Goal: Task Accomplishment & Management: Use online tool/utility

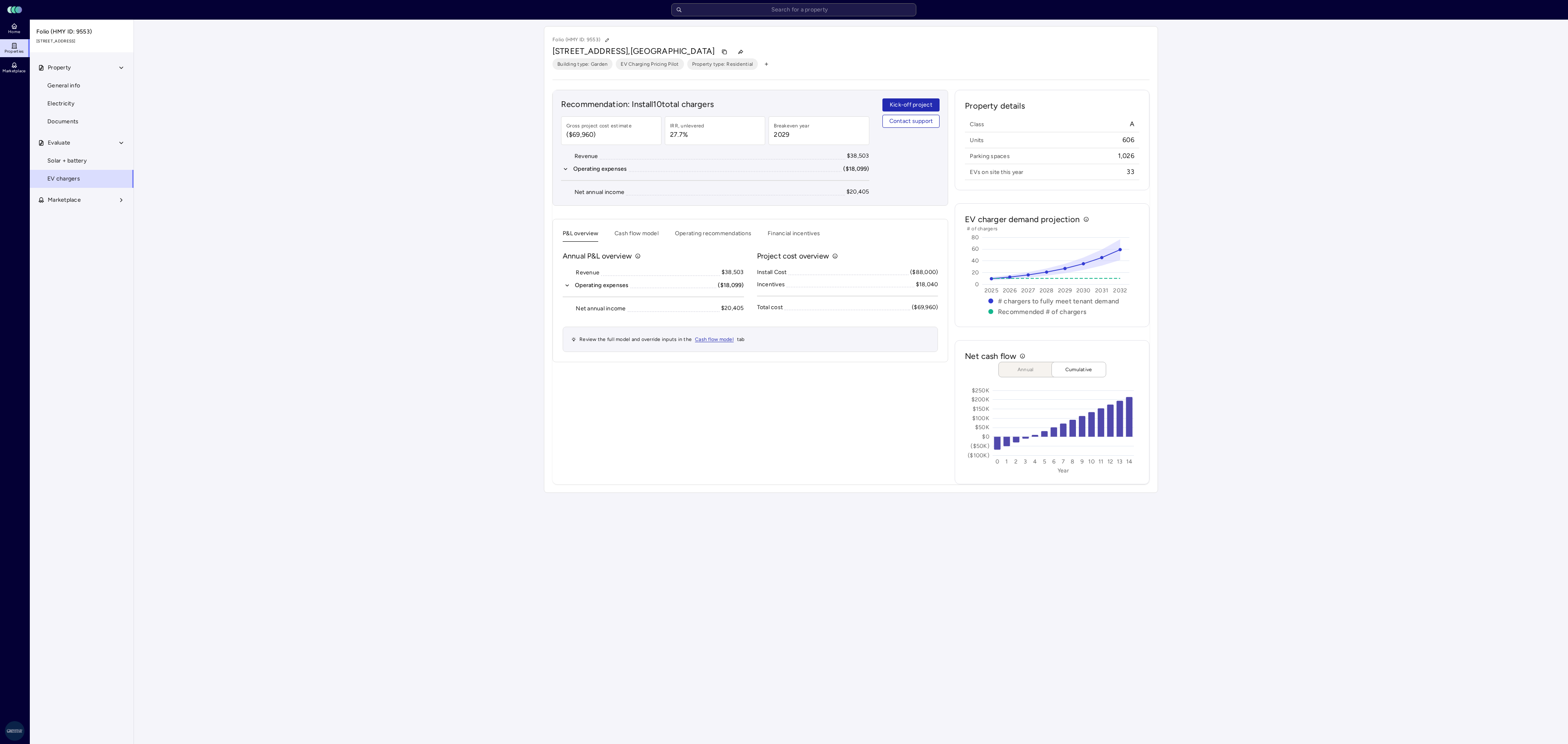
click at [714, 9] on input "text" at bounding box center [794, 9] width 245 height 13
click at [813, 7] on input "text" at bounding box center [794, 9] width 245 height 13
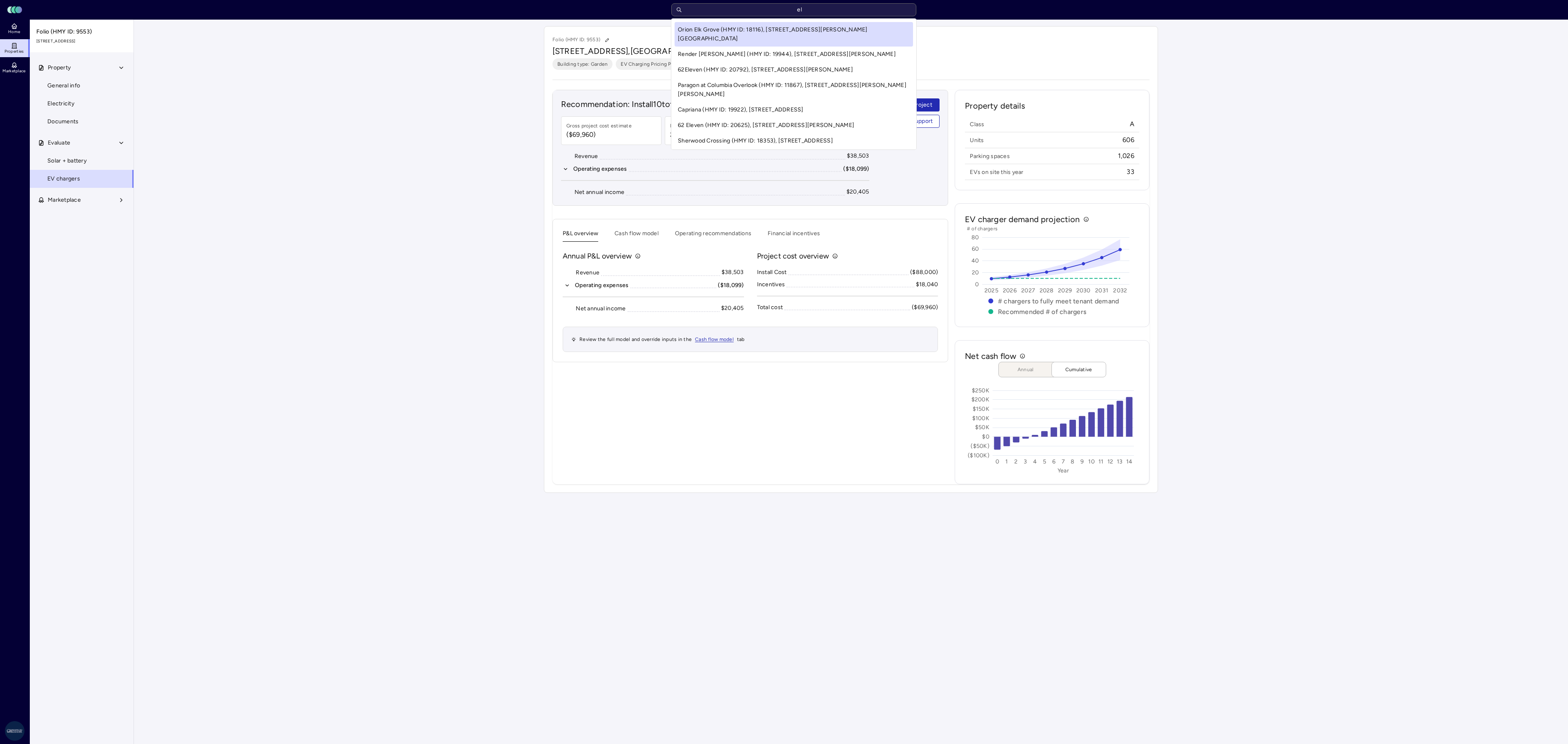
type input "e"
click at [1393, 280] on div "Toggle Sidebar Lumen Energy Logo elk grove Home Properties Marketplace Greystar…" at bounding box center [784, 250] width 1568 height 499
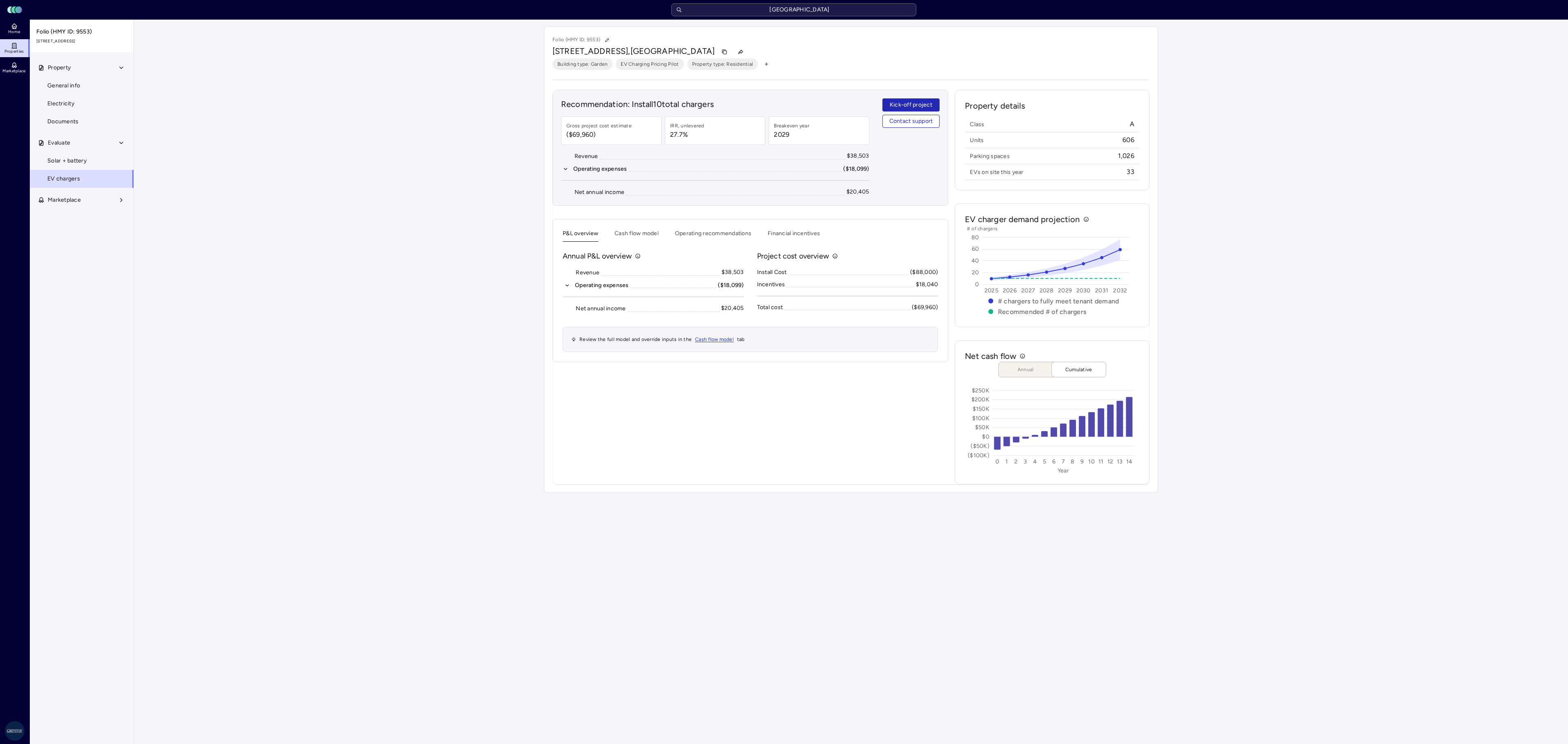
click at [814, 5] on input "[GEOGRAPHIC_DATA]" at bounding box center [794, 9] width 245 height 13
click at [831, 13] on input "[GEOGRAPHIC_DATA]" at bounding box center [794, 9] width 245 height 13
click at [816, 10] on input "[GEOGRAPHIC_DATA]" at bounding box center [794, 9] width 245 height 13
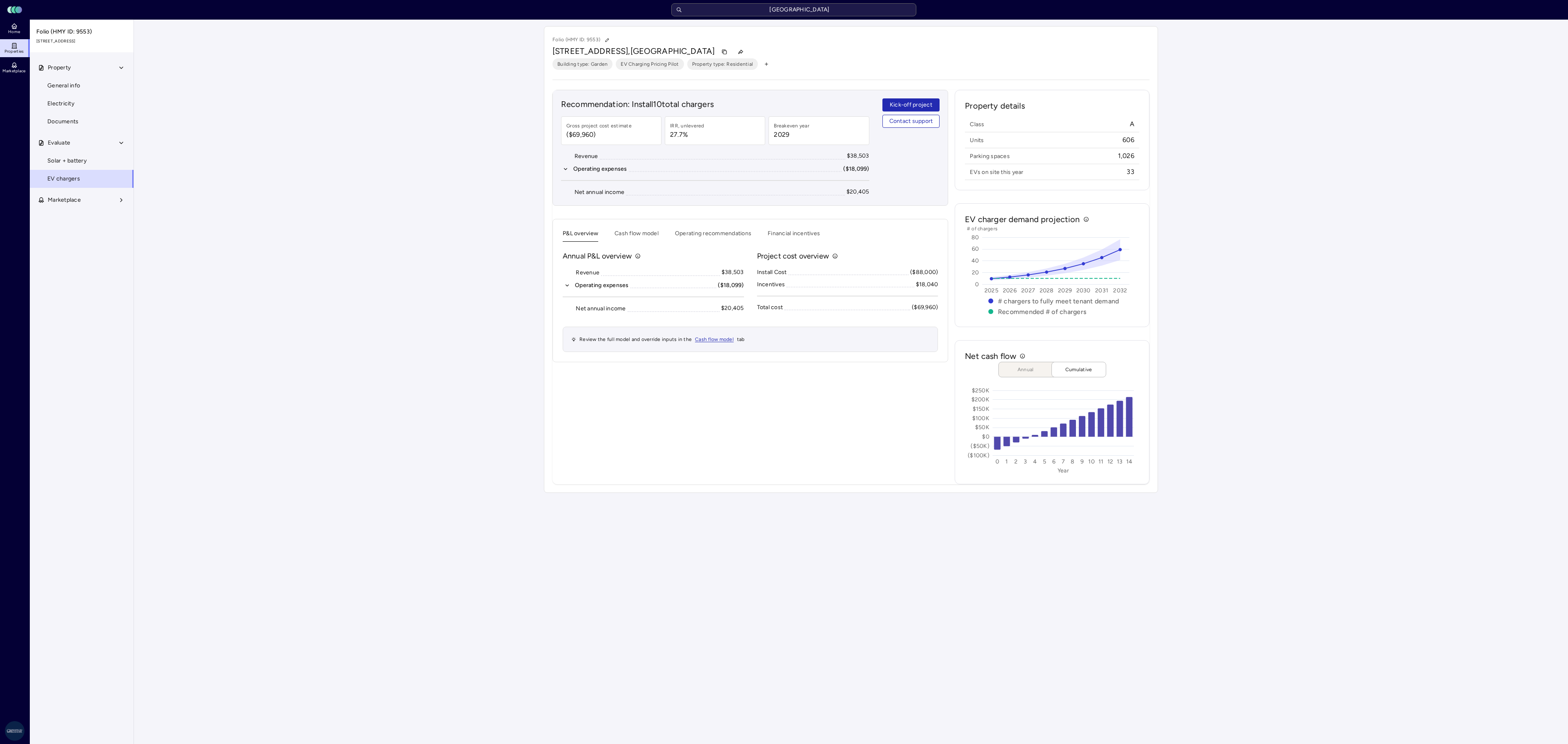
drag, startPoint x: 816, startPoint y: 10, endPoint x: 540, endPoint y: 16, distance: 276.1
click at [540, 16] on div "Toggle Sidebar Lumen Energy Logo [GEOGRAPHIC_DATA]" at bounding box center [784, 9] width 1558 height 13
click at [758, 7] on input "[GEOGRAPHIC_DATA]" at bounding box center [794, 9] width 245 height 13
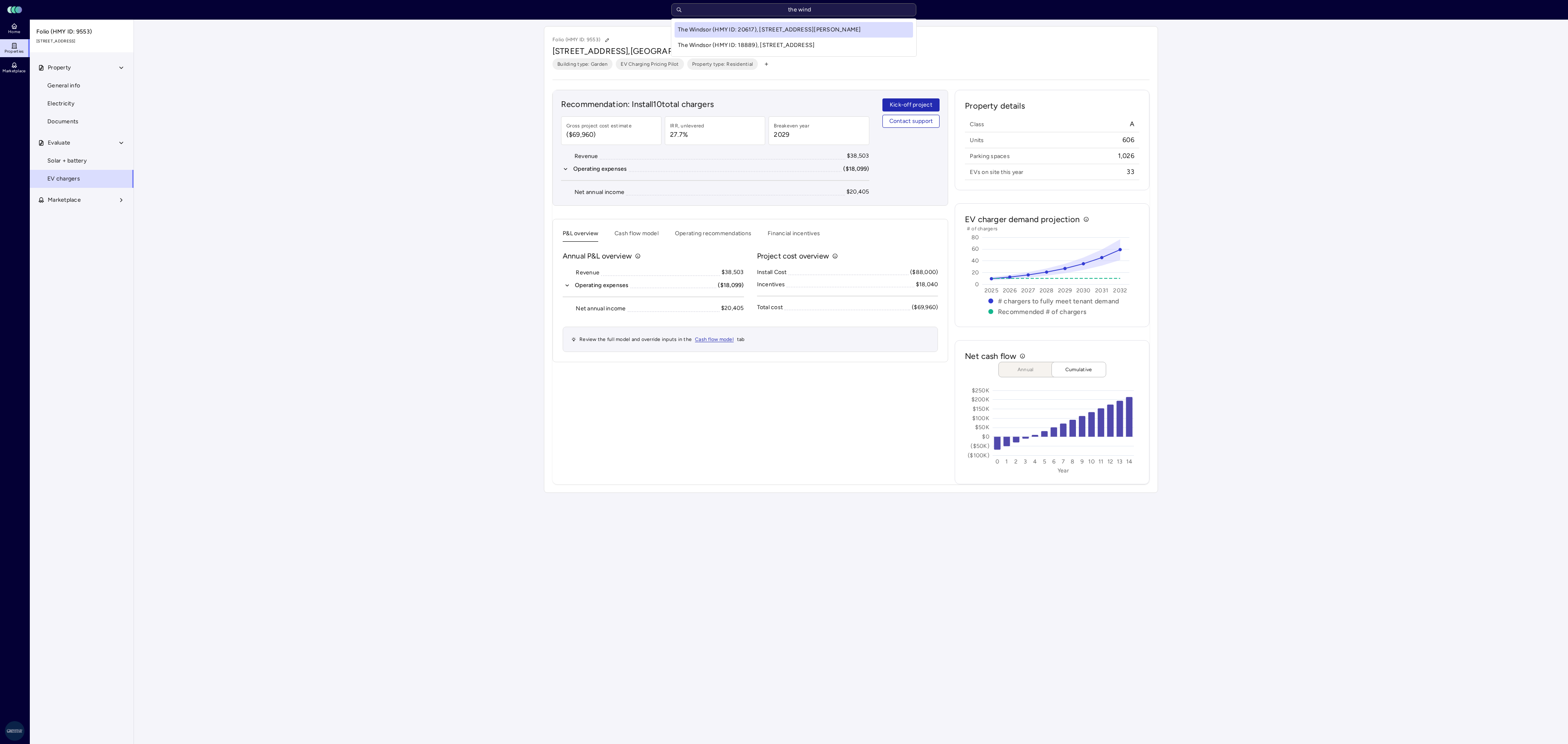
type input "the winds"
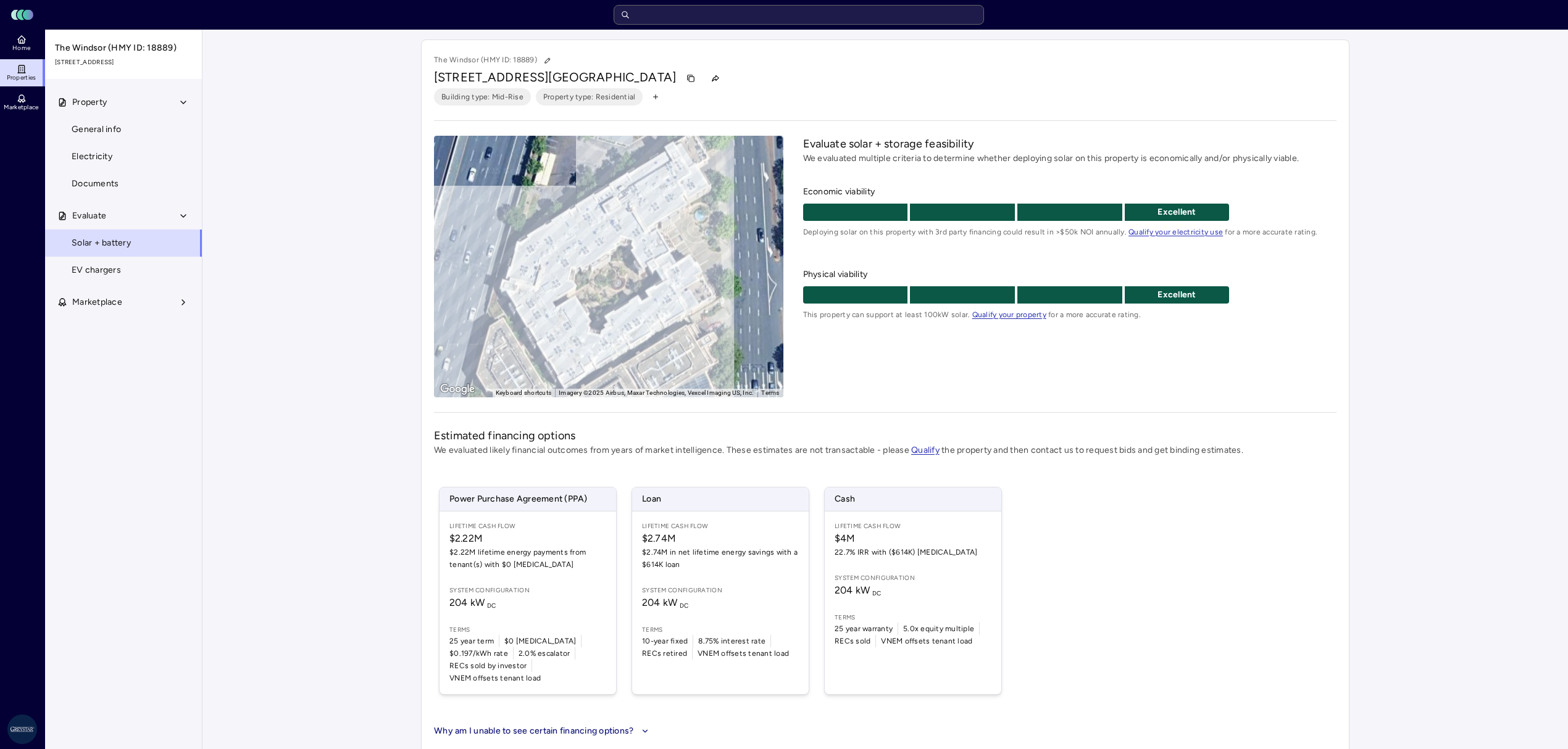
click at [931, 586] on span "204 kW DC" at bounding box center [913, 591] width 156 height 15
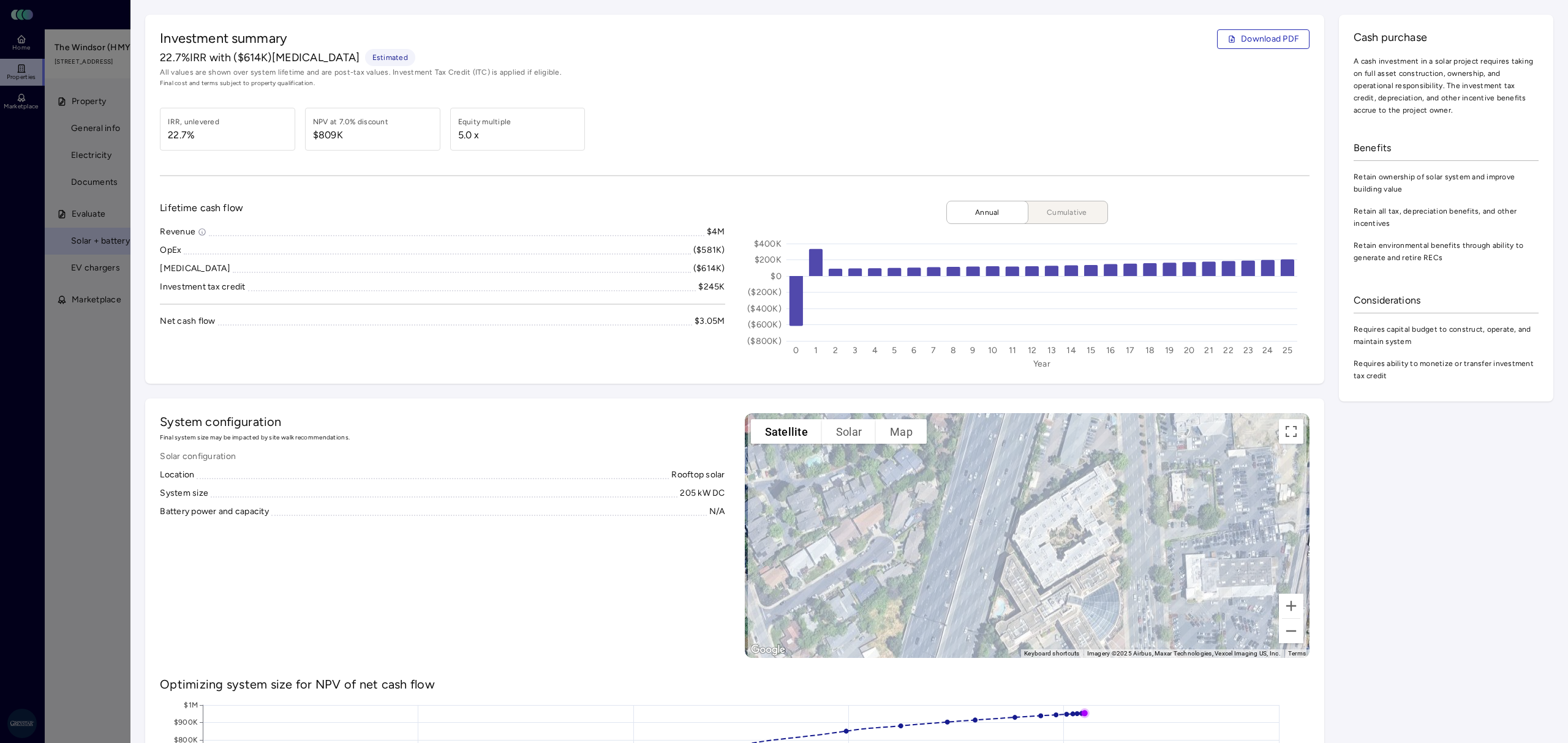
click at [106, 446] on div at bounding box center [784, 372] width 1568 height 743
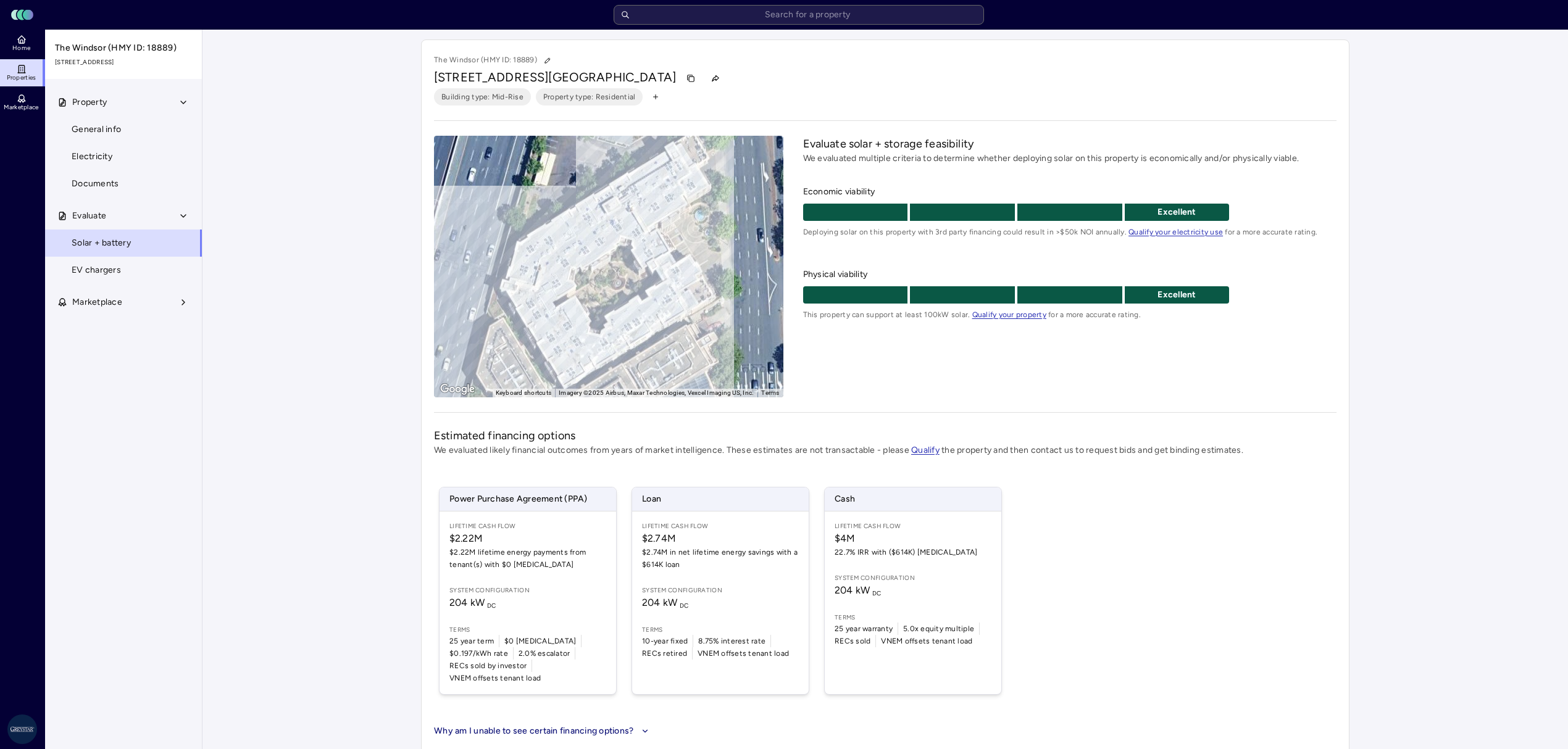
click at [998, 315] on span "Qualify your property" at bounding box center [1009, 314] width 74 height 8
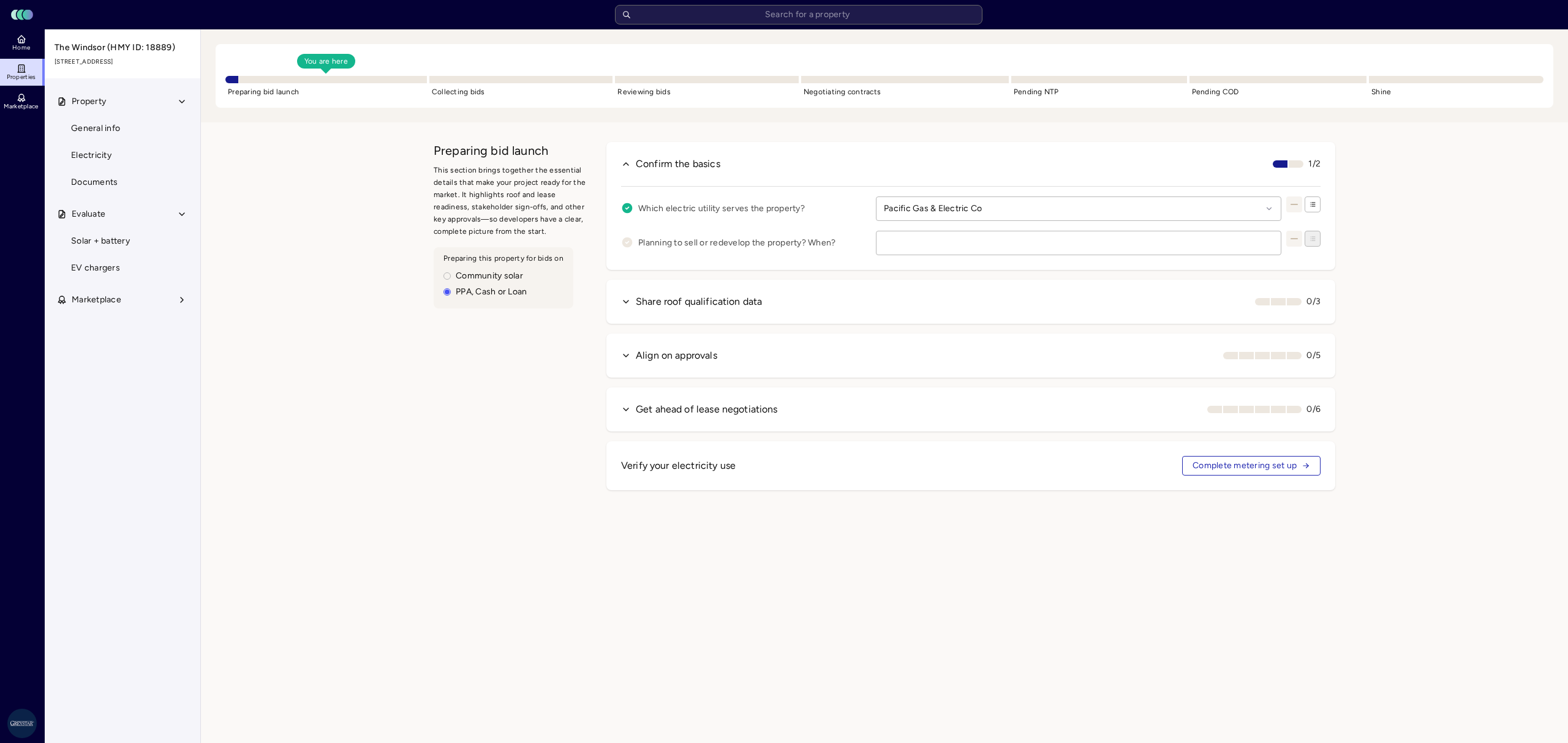
click at [628, 409] on button "Get ahead of lease negotiations 0/6" at bounding box center [971, 410] width 729 height 44
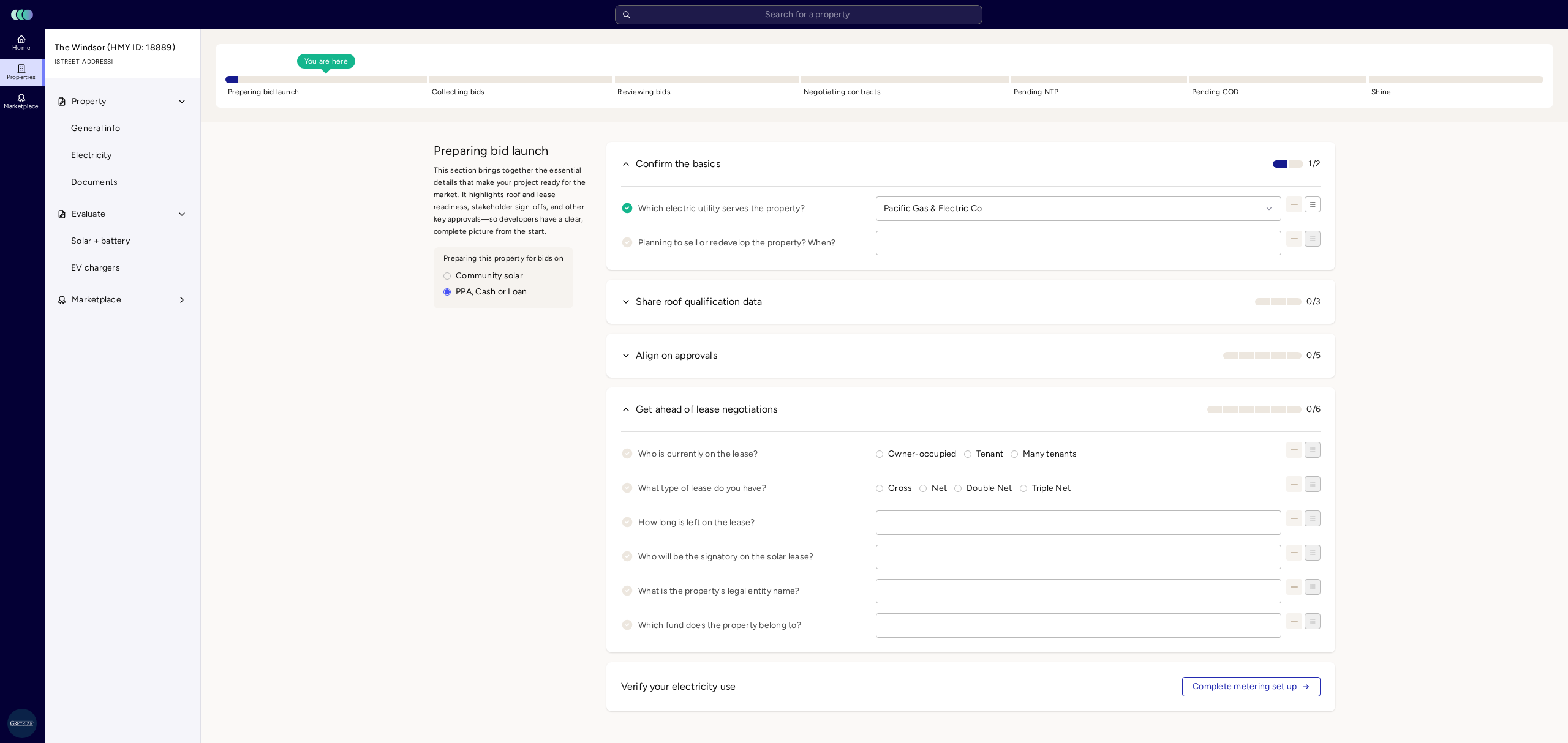
click at [621, 365] on button "Align on approvals 0/5" at bounding box center [971, 356] width 729 height 44
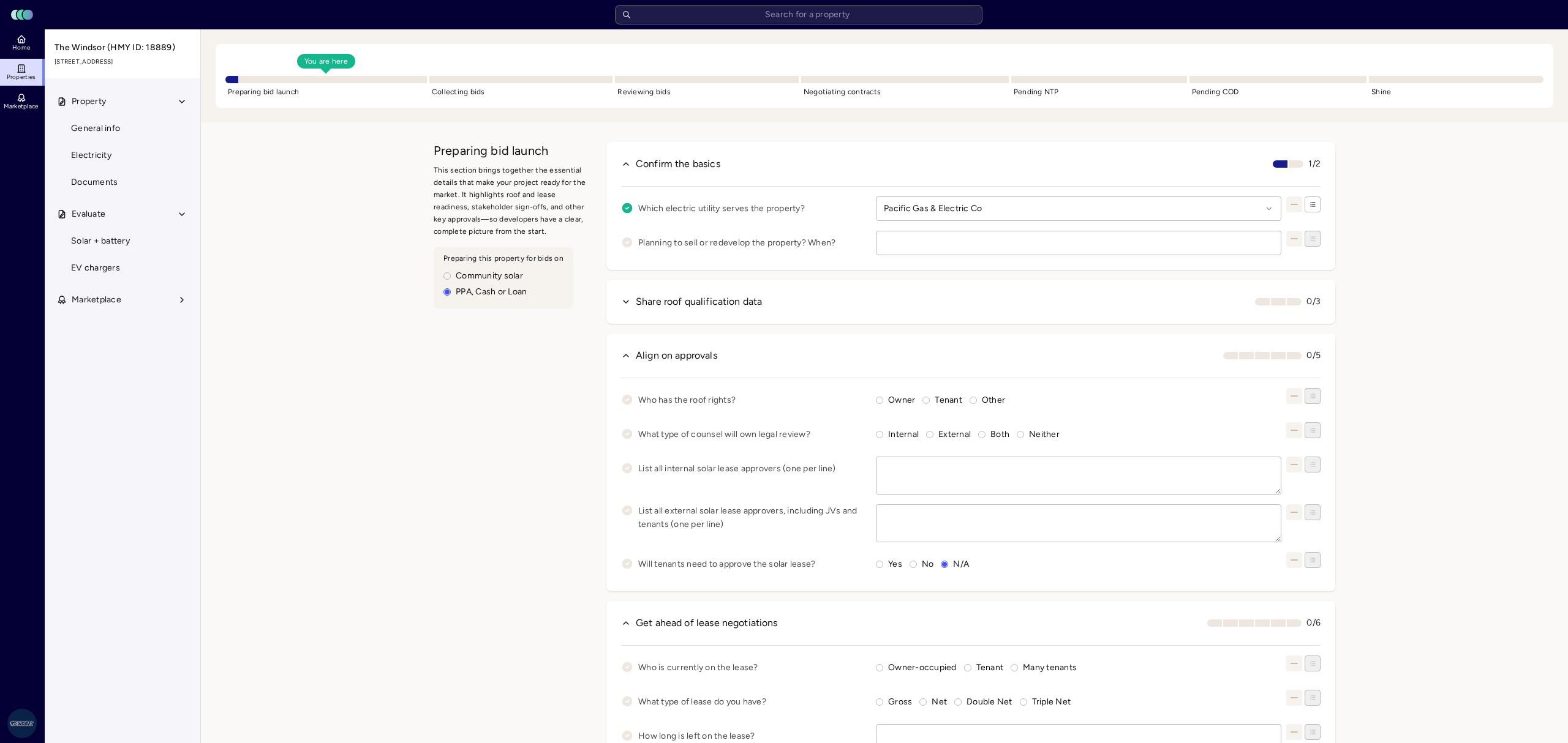
click at [614, 294] on button "Share roof qualification data 0/3" at bounding box center [971, 302] width 729 height 44
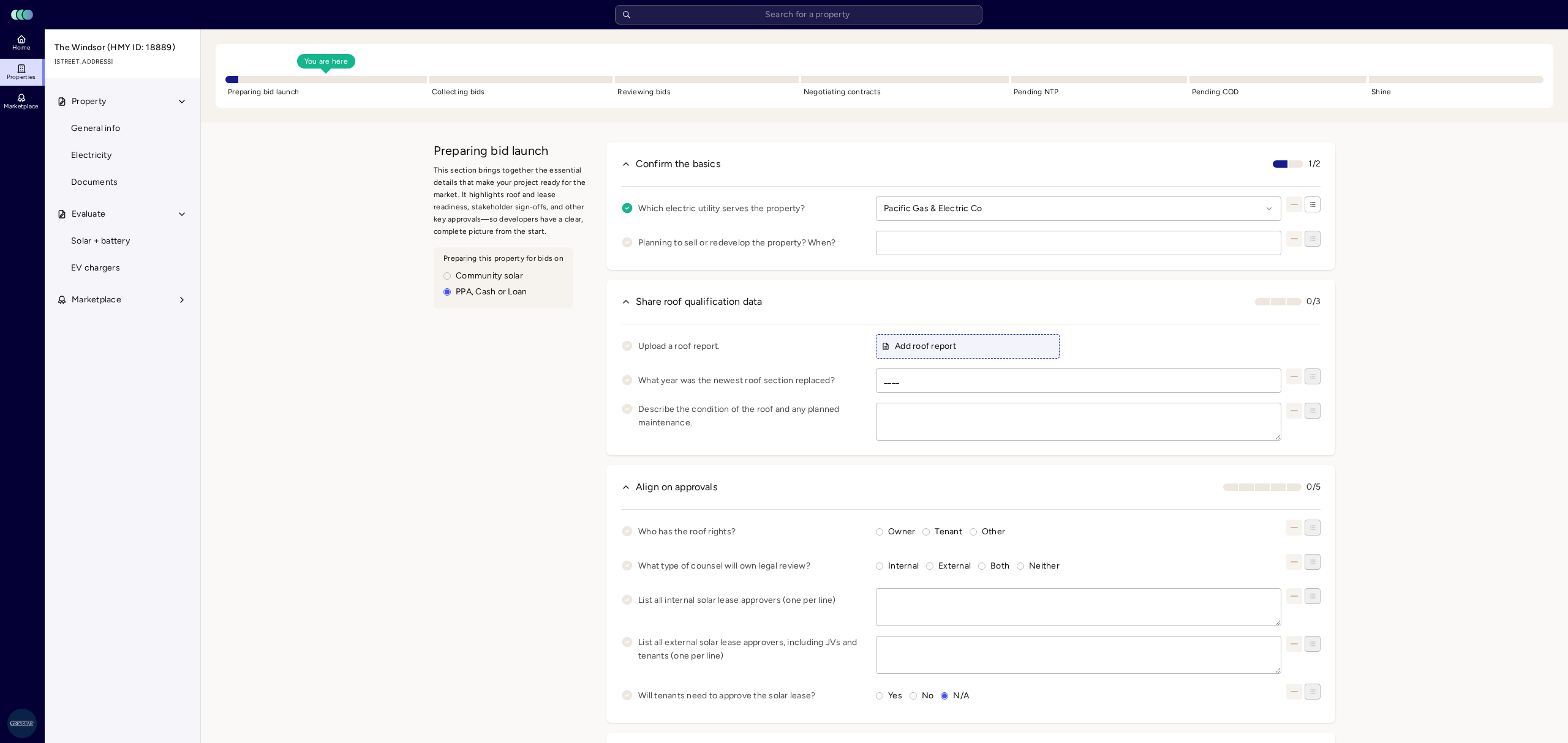
click at [129, 265] on link "EV chargers" at bounding box center [122, 268] width 157 height 27
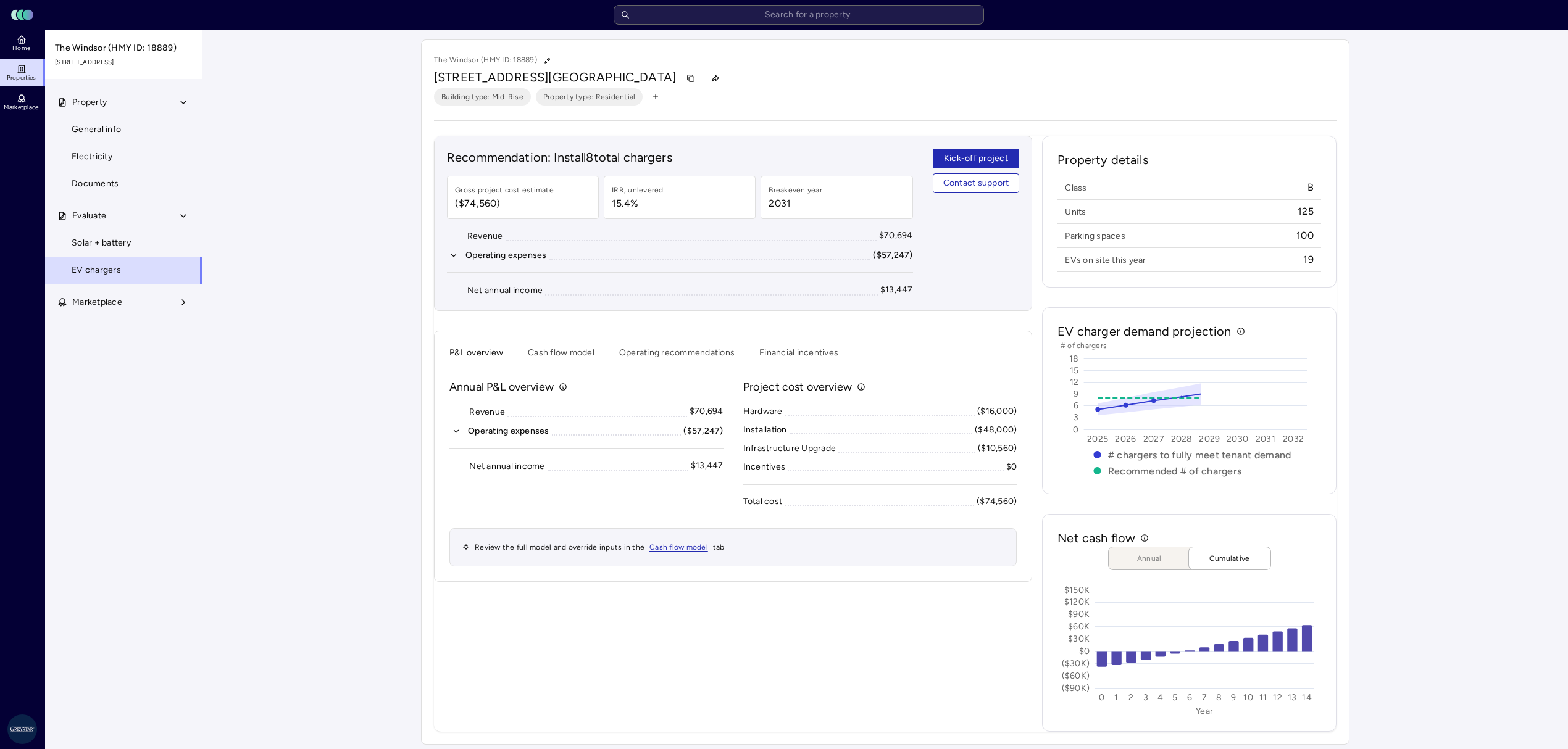
click at [144, 308] on button "Marketplace" at bounding box center [124, 303] width 158 height 28
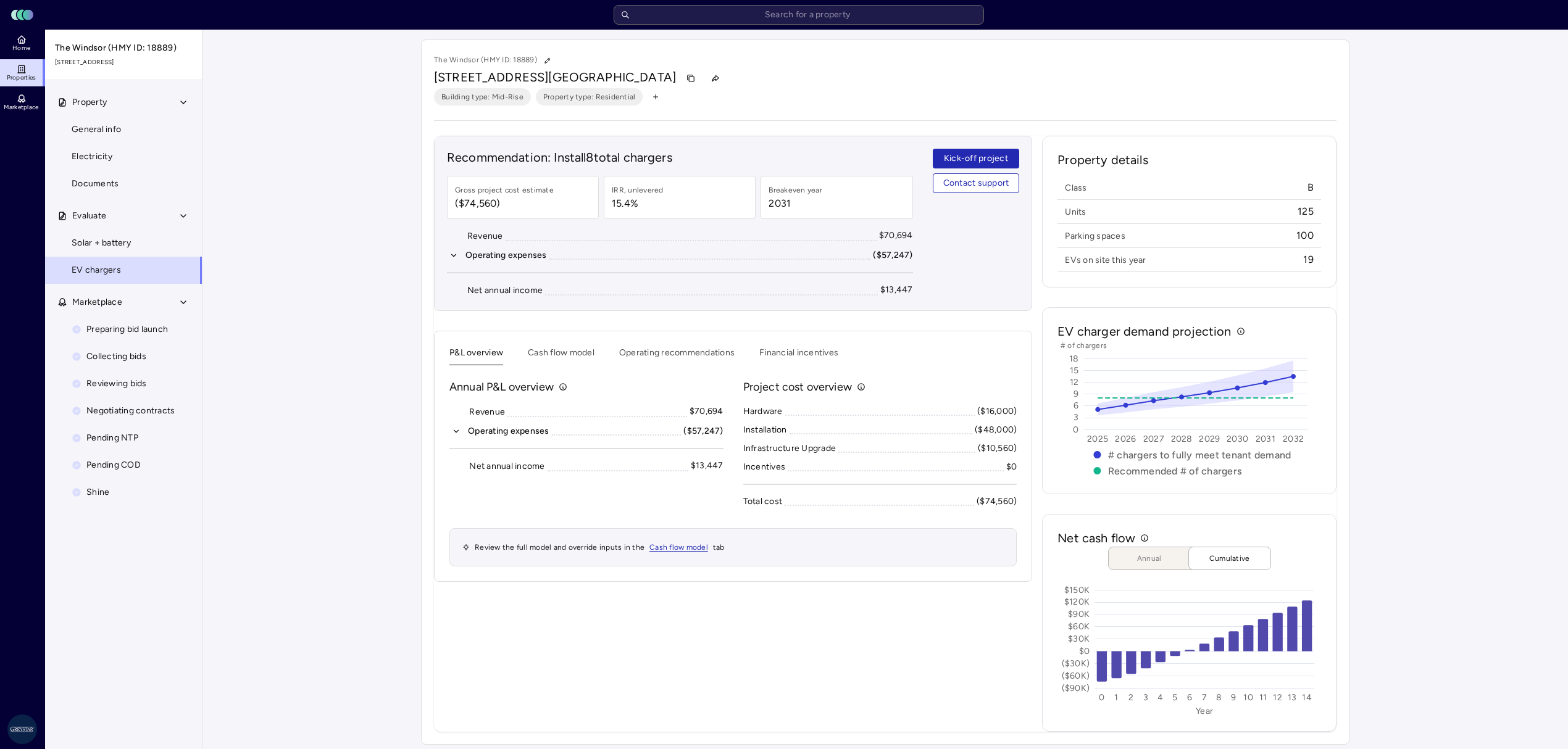
click at [130, 237] on span "Solar + battery" at bounding box center [101, 243] width 59 height 14
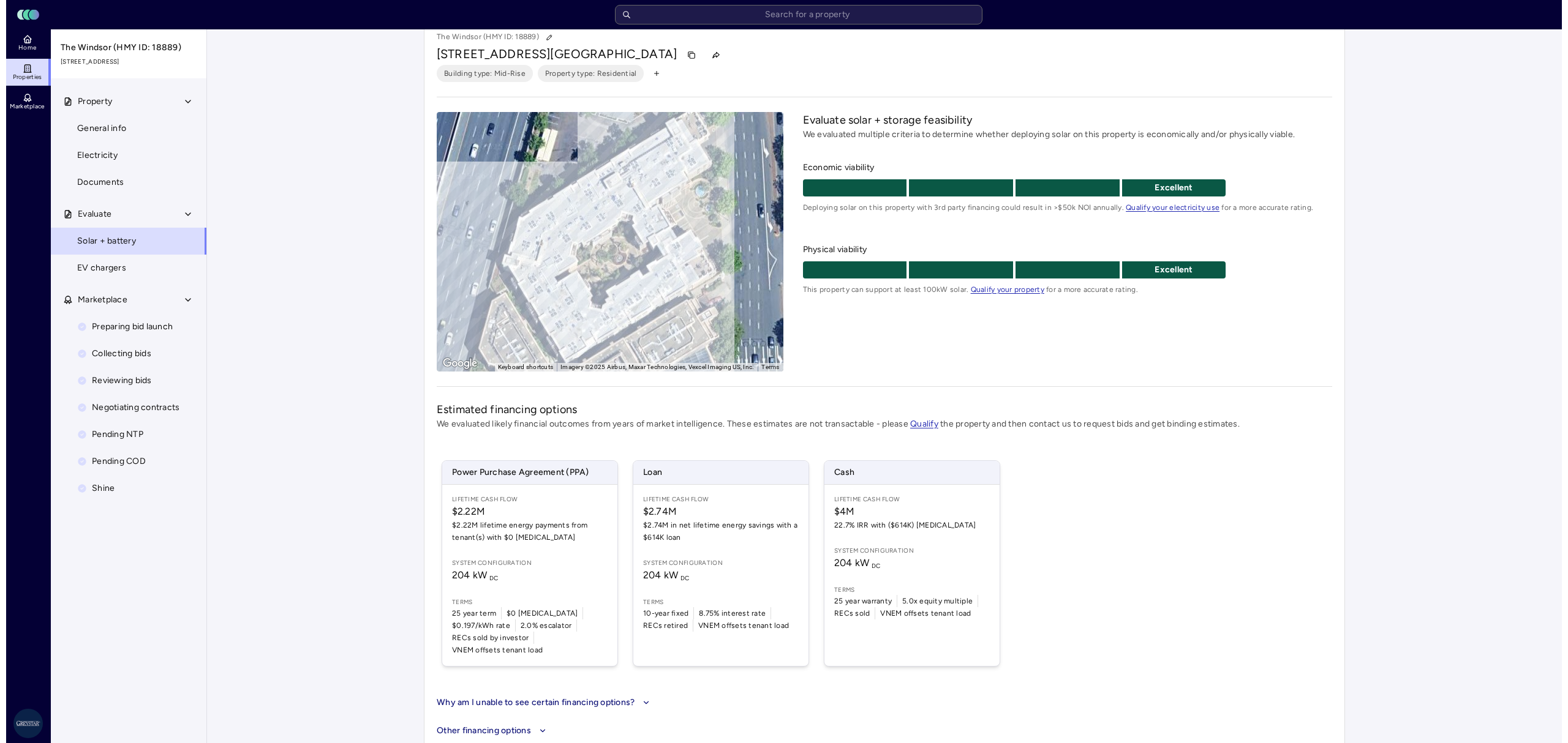
scroll to position [28, 0]
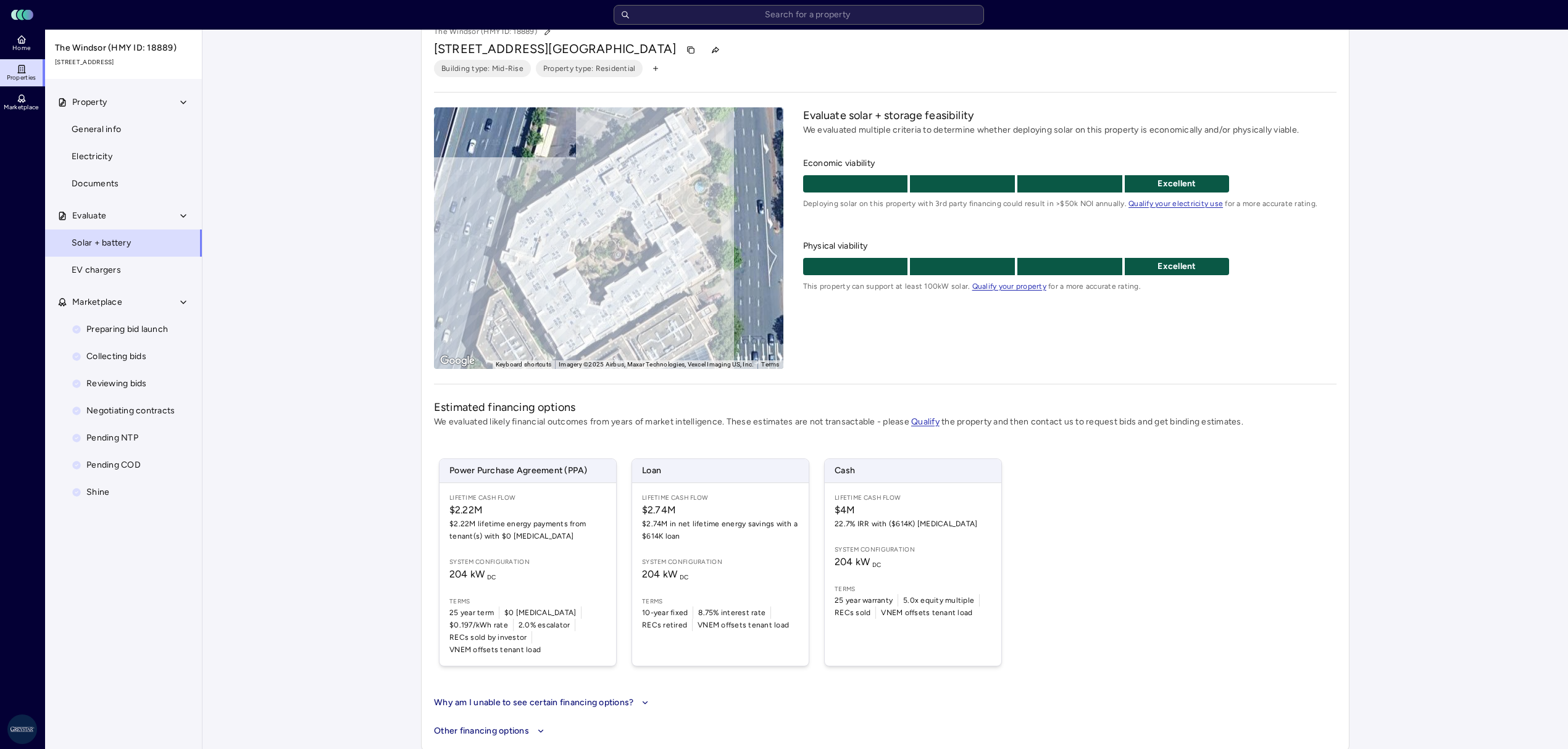
click at [877, 554] on span "System configuration" at bounding box center [913, 549] width 156 height 10
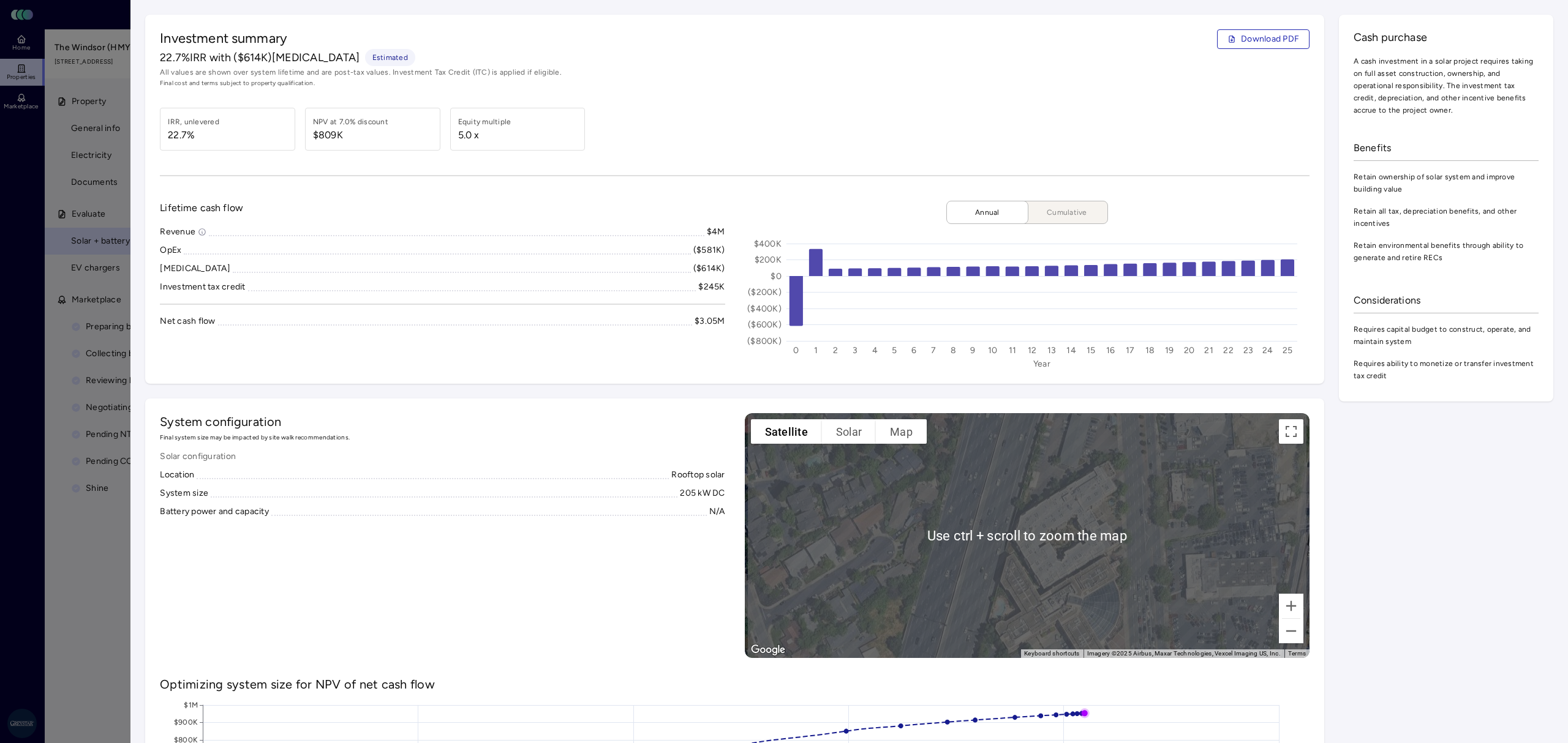
click at [518, 126] on div "Equity multiple 5.0 x" at bounding box center [519, 130] width 121 height 27
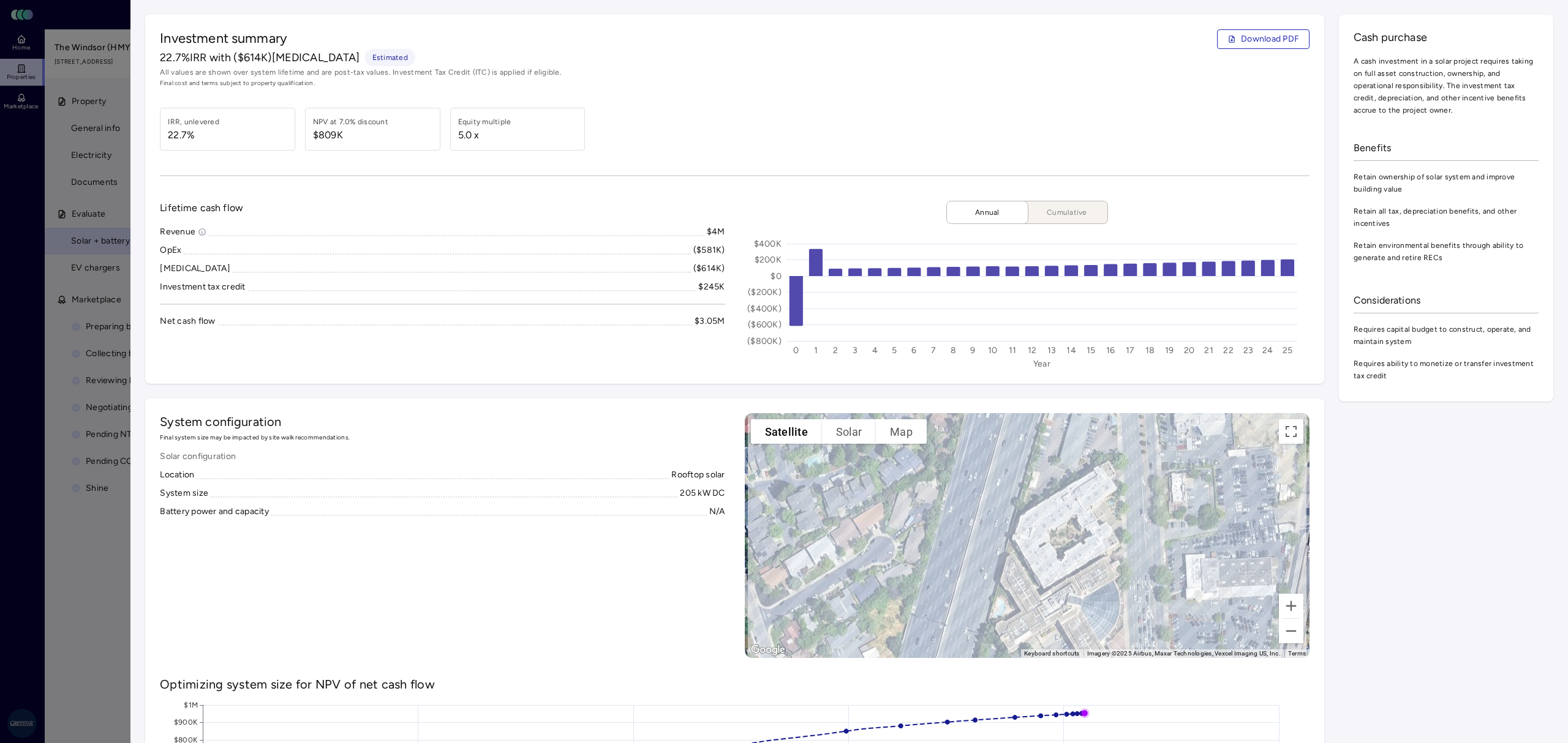
click at [413, 139] on div "NPV at 7.0% discount $809K" at bounding box center [374, 130] width 121 height 27
click at [290, 139] on div "IRR, unlevered 22.7%" at bounding box center [227, 129] width 135 height 43
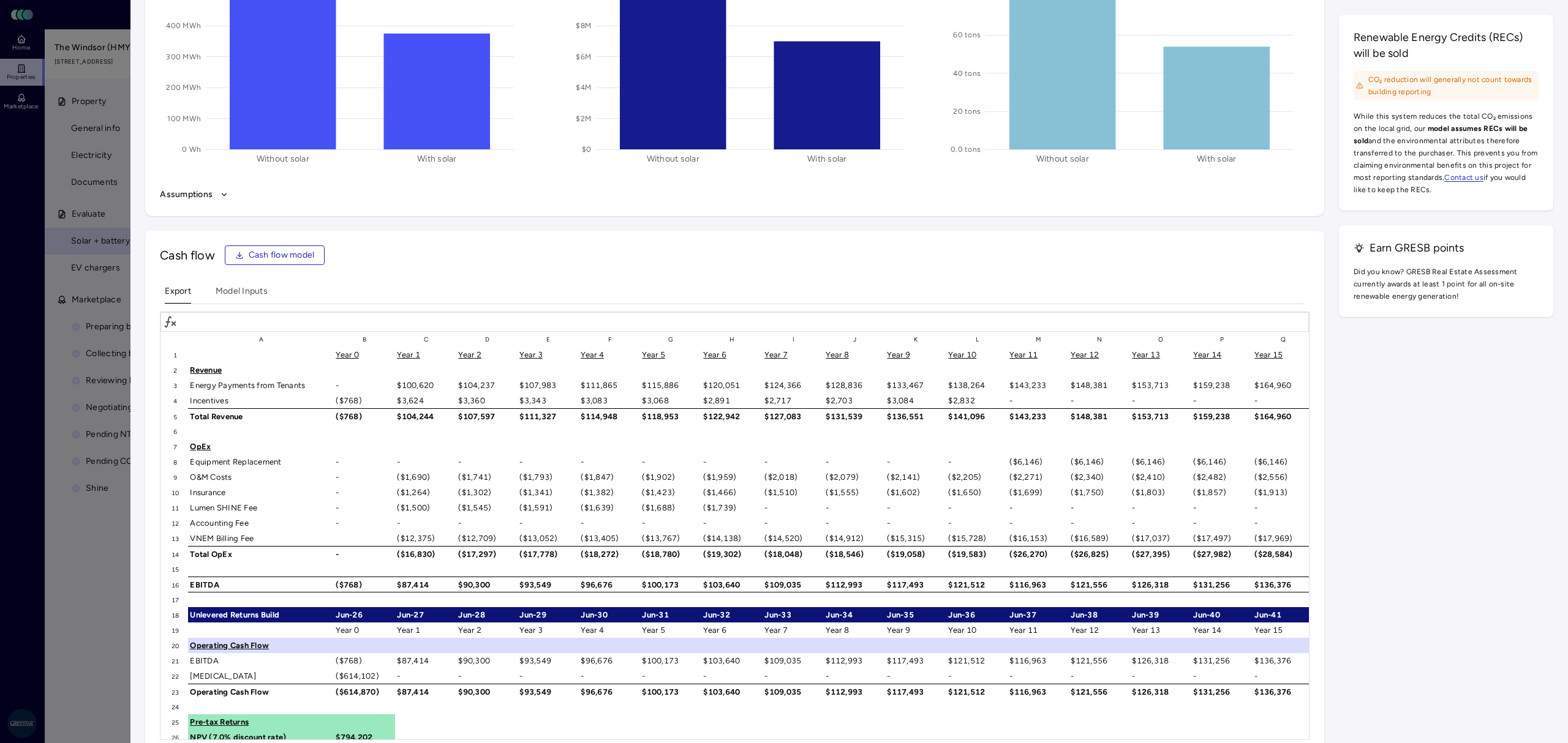
scroll to position [1605, 0]
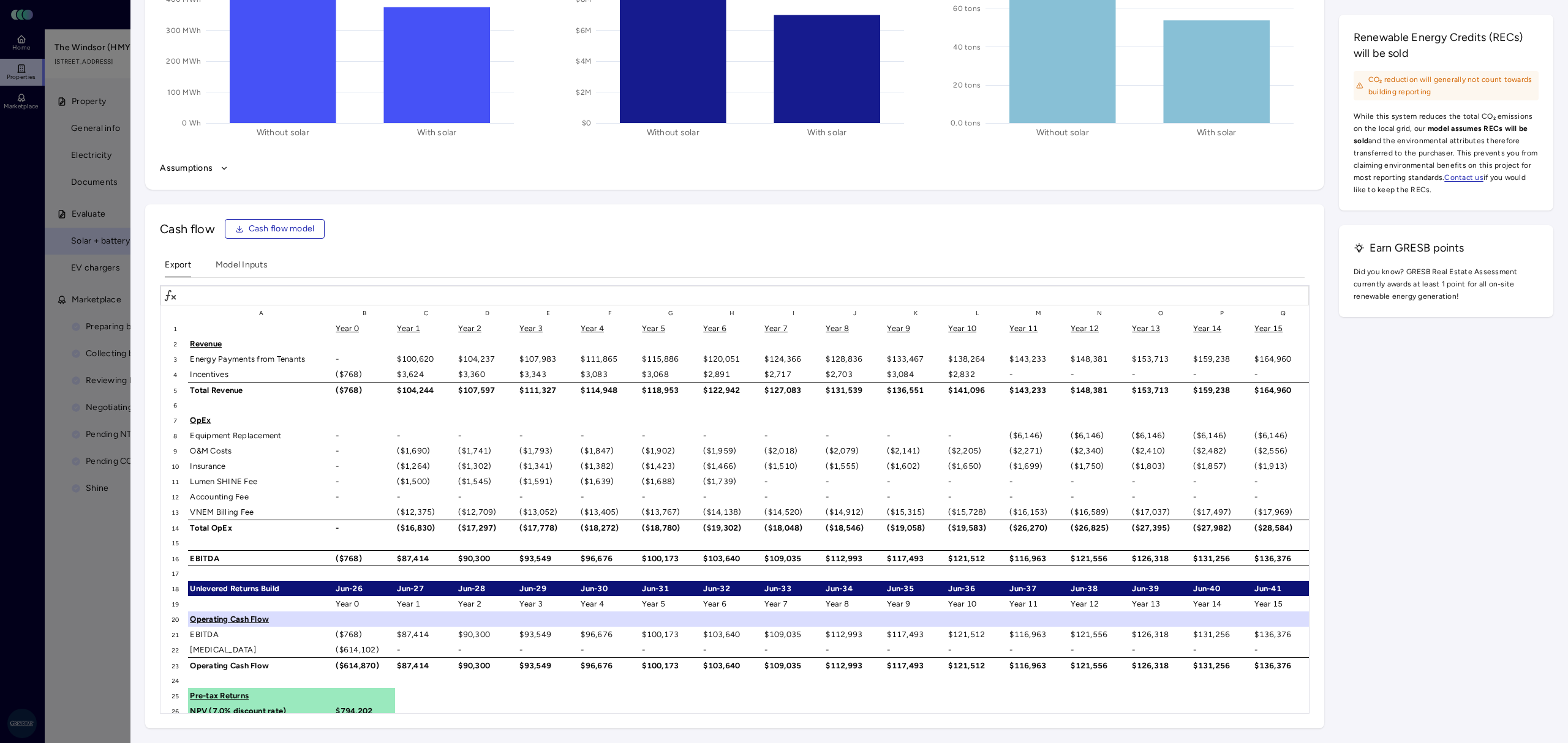
click at [1447, 176] on link "Contact us" at bounding box center [1464, 177] width 39 height 8
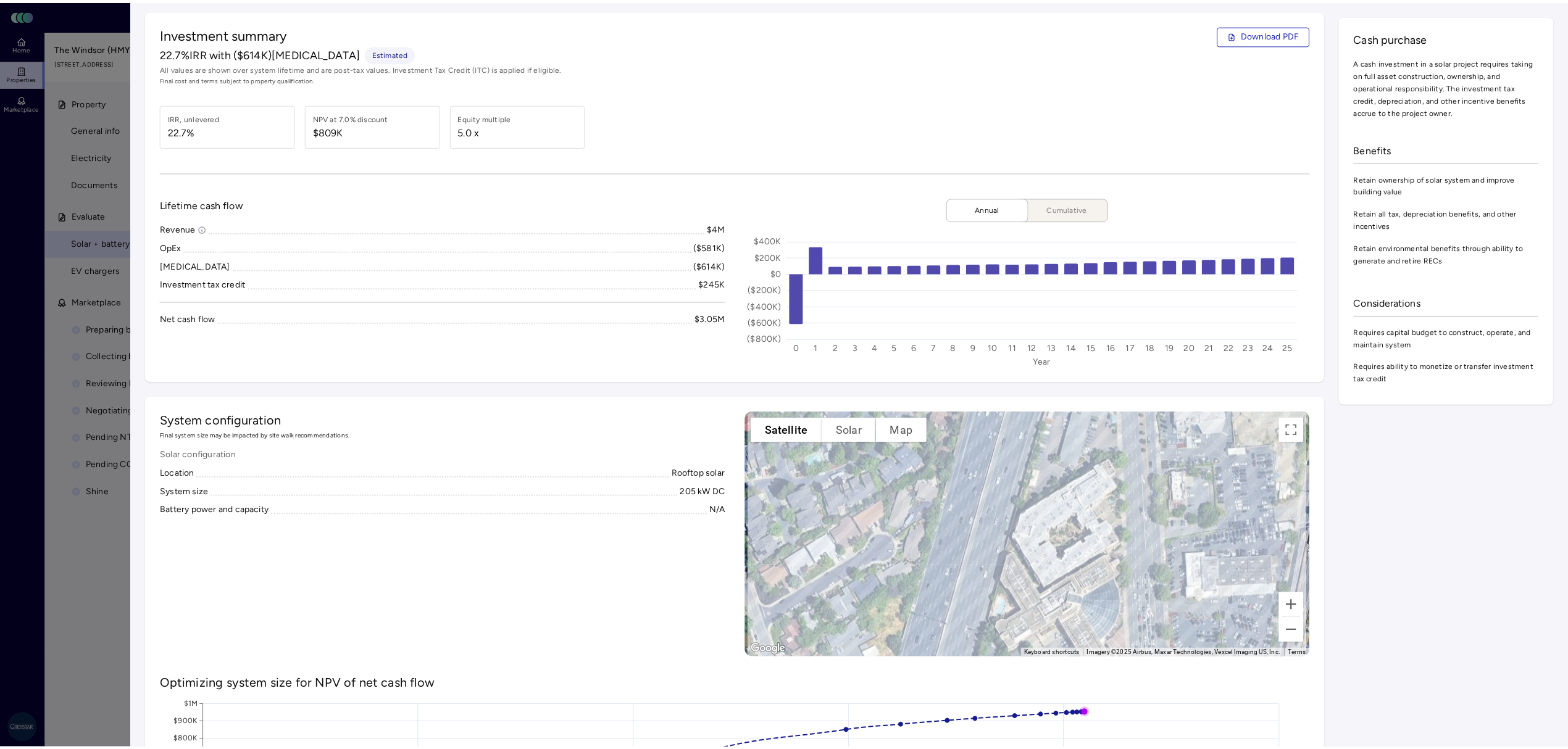
scroll to position [0, 0]
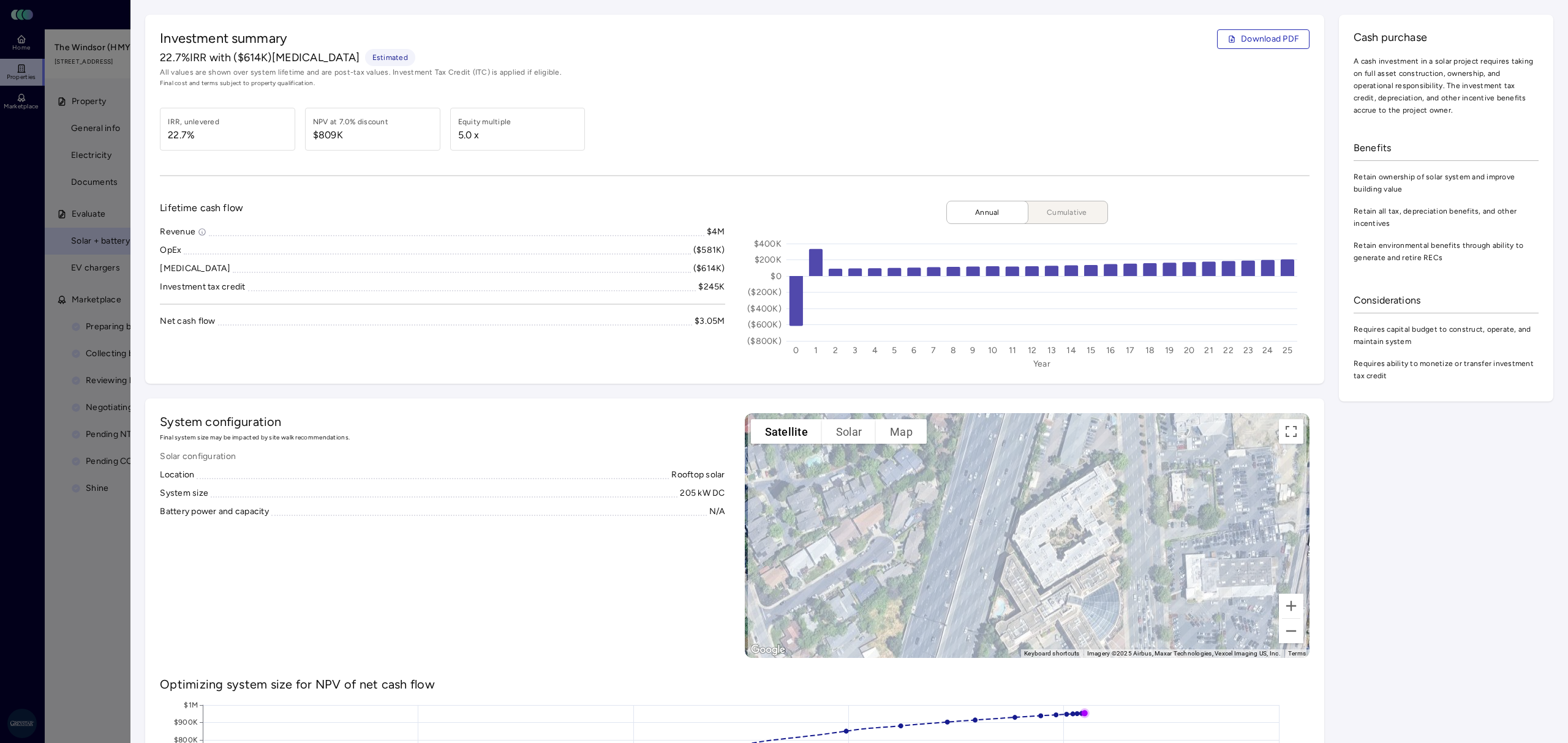
click at [101, 610] on div at bounding box center [784, 372] width 1568 height 743
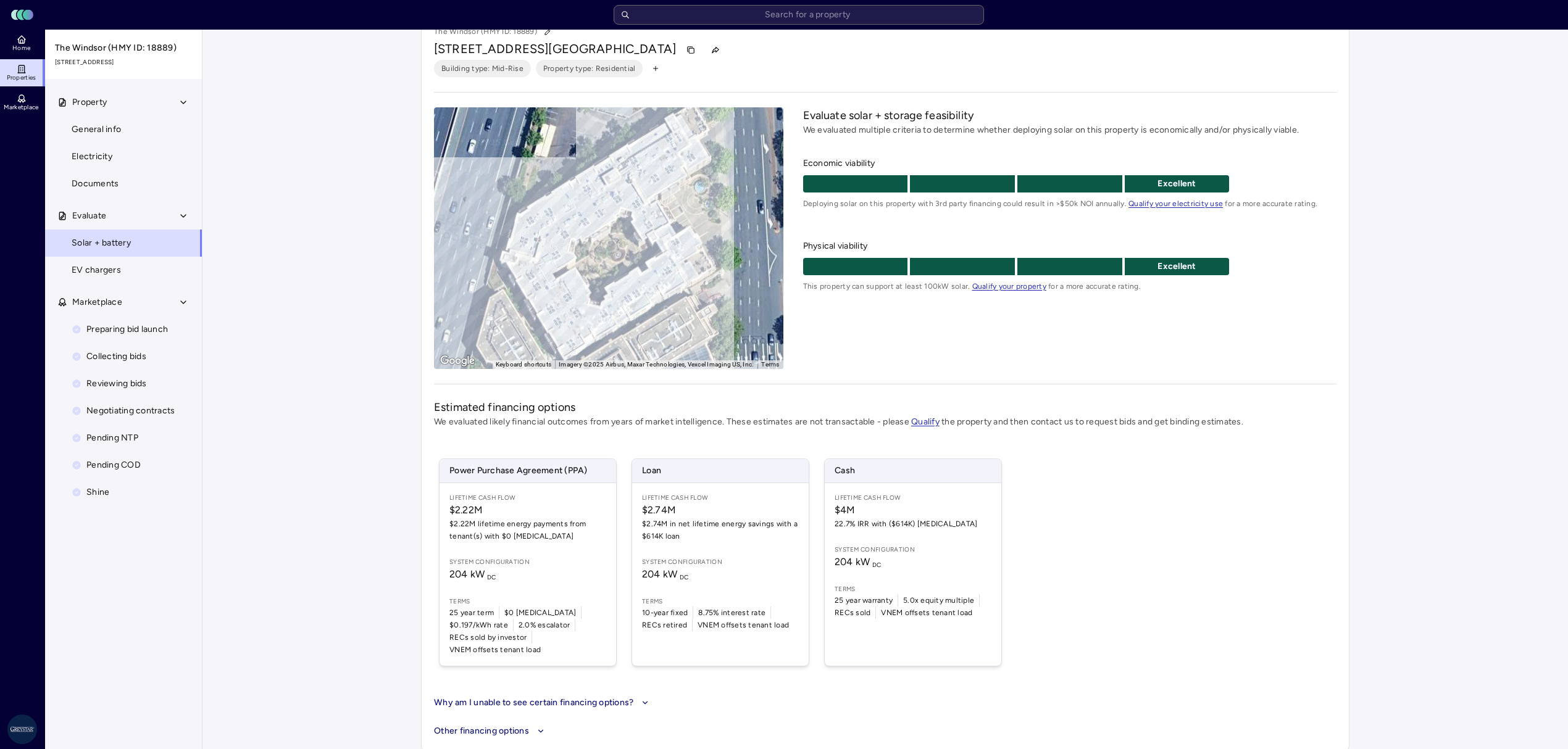
click at [98, 265] on span "EV chargers" at bounding box center [97, 270] width 50 height 14
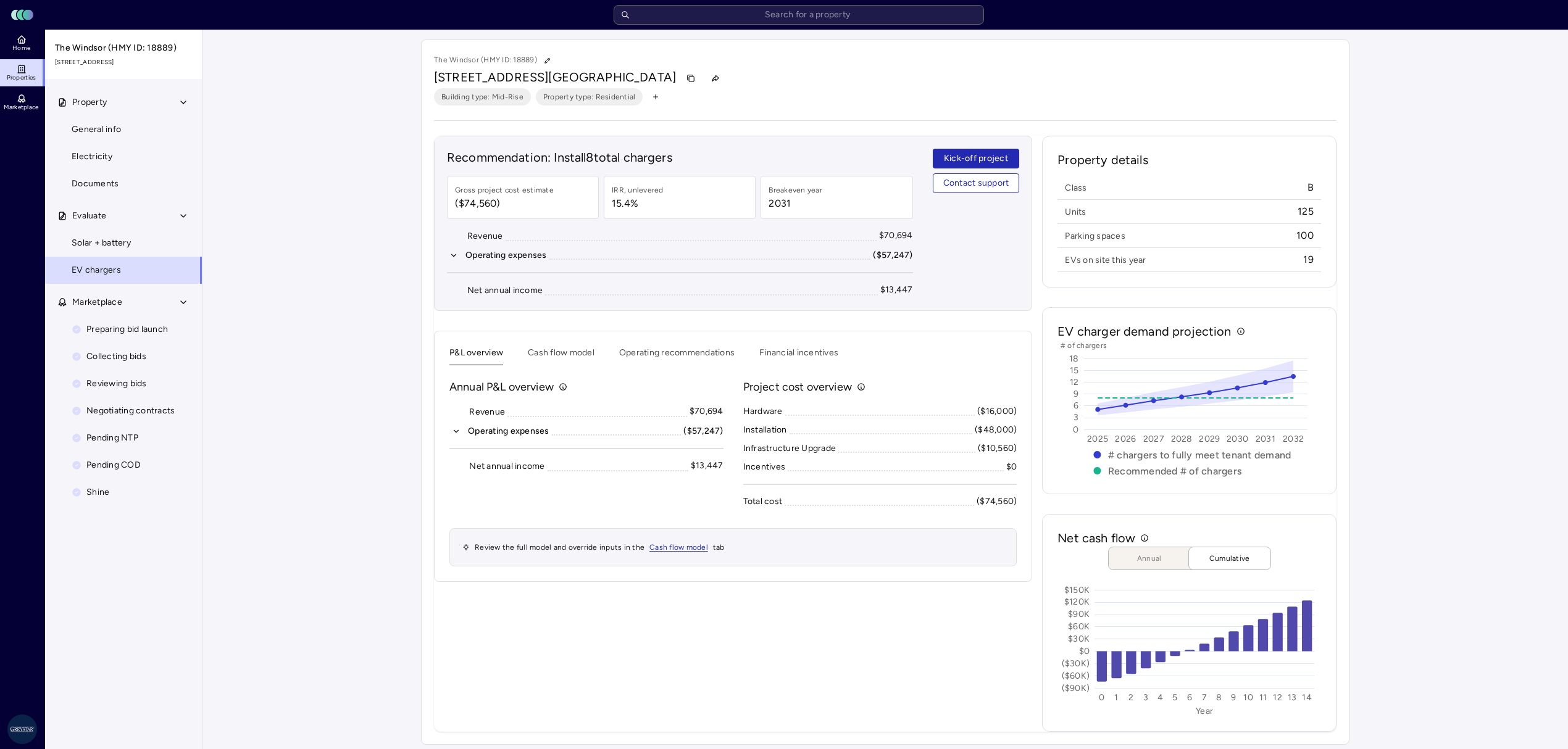
click at [640, 351] on button "Operating recommendations" at bounding box center [676, 355] width 115 height 19
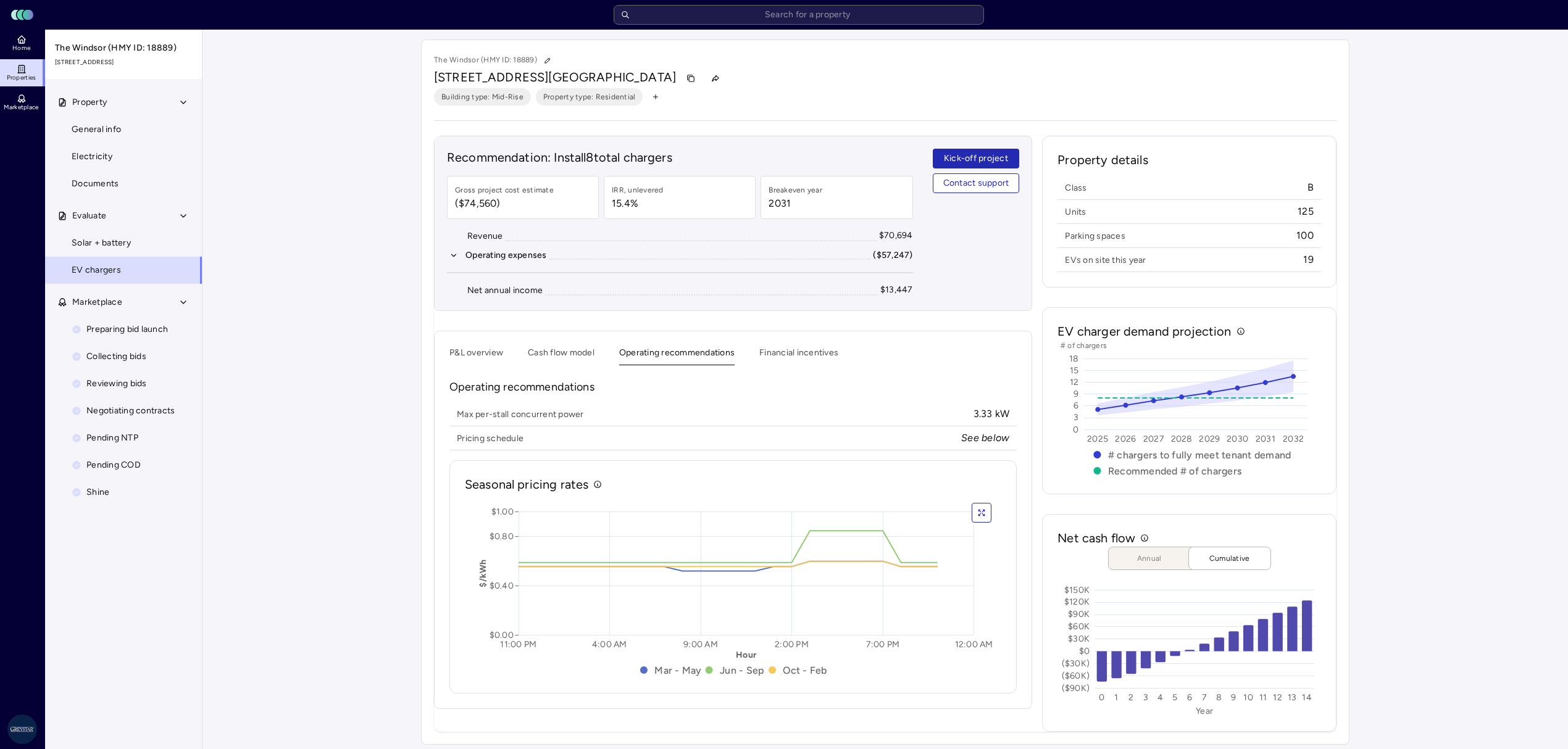
click at [770, 351] on button "Financial incentives" at bounding box center [799, 355] width 79 height 19
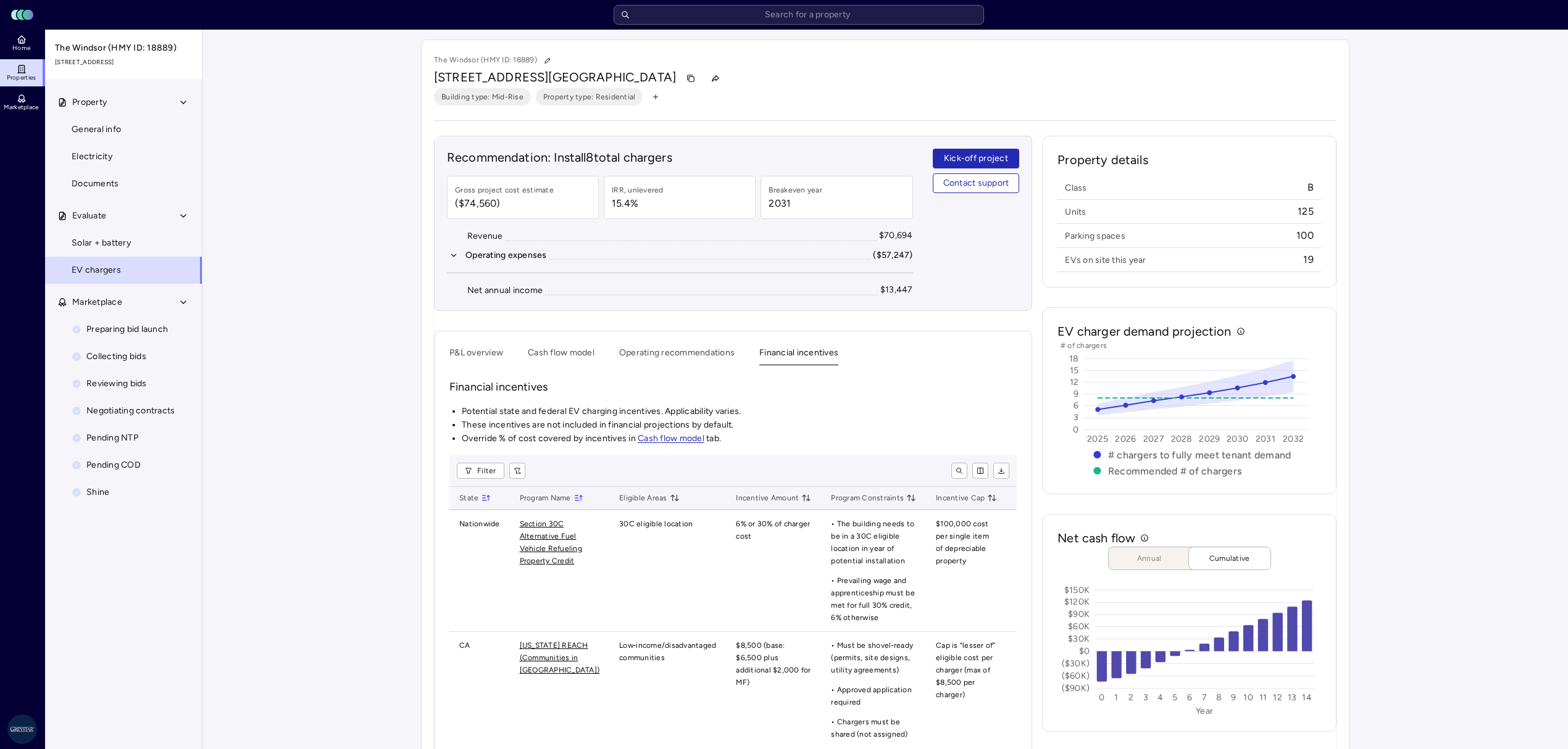
click at [561, 353] on button "Cash flow model" at bounding box center [561, 355] width 66 height 19
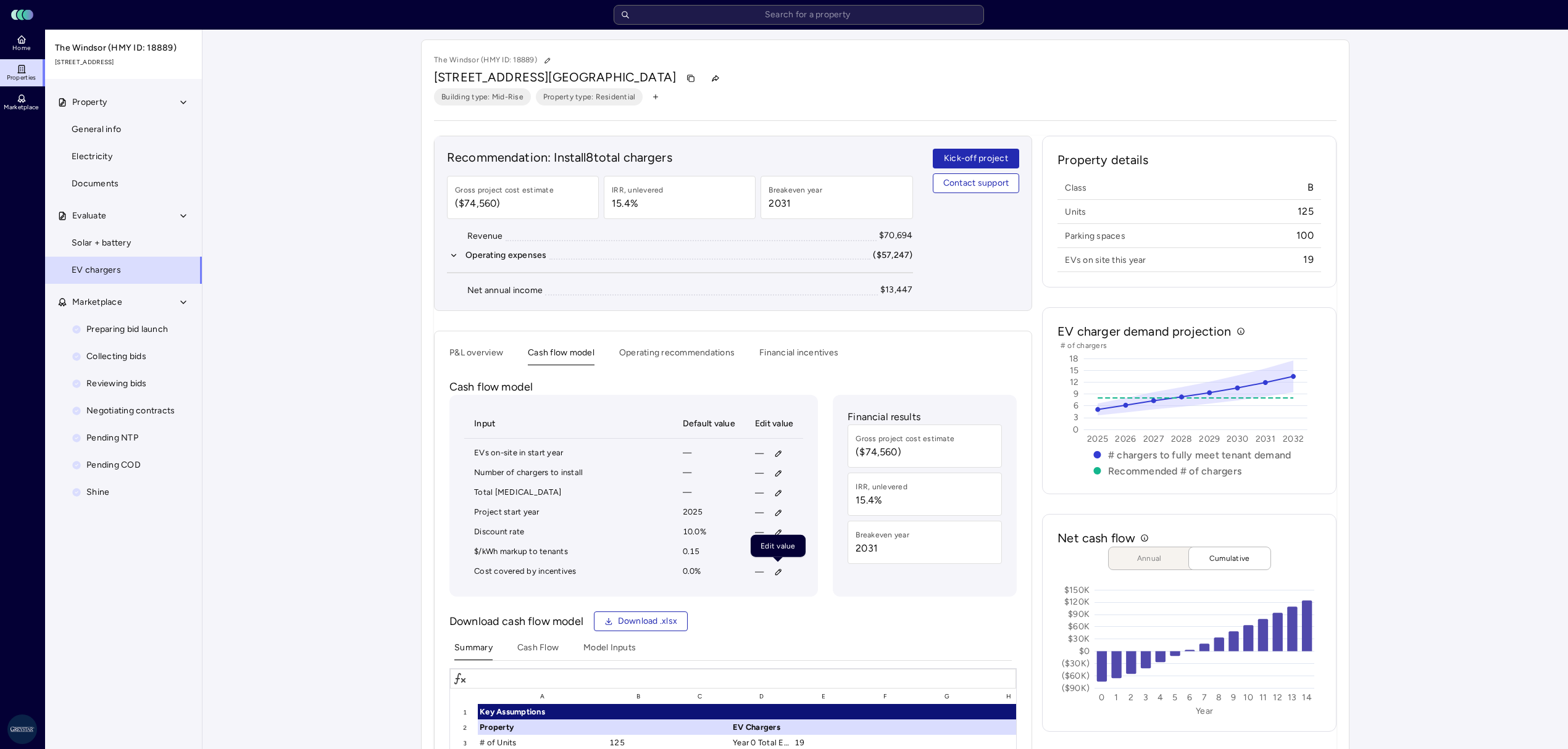
click at [776, 573] on icon "button" at bounding box center [778, 571] width 8 height 8
type input "36,000"
click at [815, 648] on button "Save" at bounding box center [836, 657] width 40 height 19
click at [768, 562] on button "button" at bounding box center [778, 552] width 19 height 19
click at [792, 648] on button "Clear" at bounding box center [790, 638] width 42 height 19
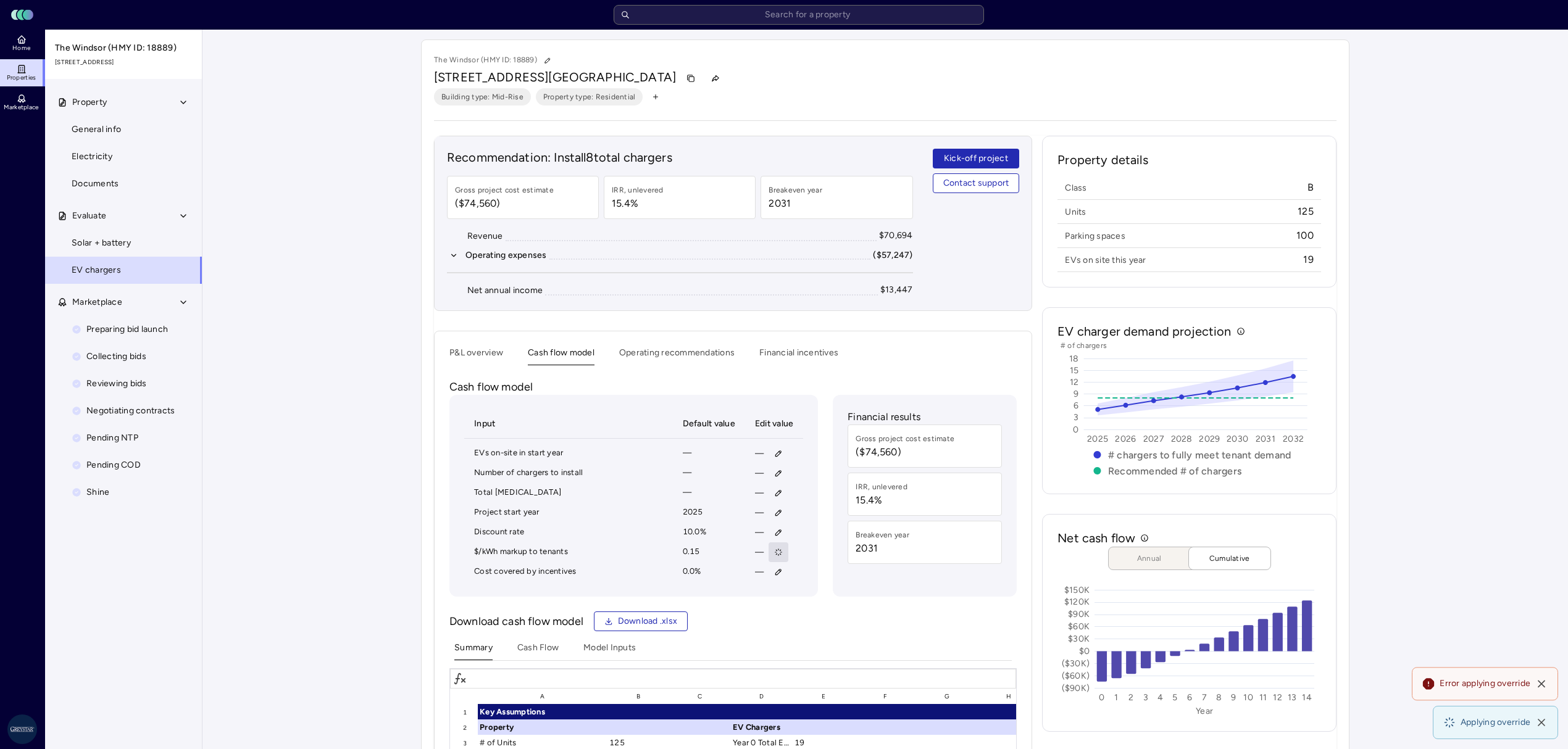
click at [778, 573] on icon "button" at bounding box center [778, 571] width 8 height 8
type input "36,000"
click at [820, 659] on button "Save" at bounding box center [836, 657] width 40 height 19
click at [777, 570] on button "button" at bounding box center [778, 571] width 19 height 19
type input "48"
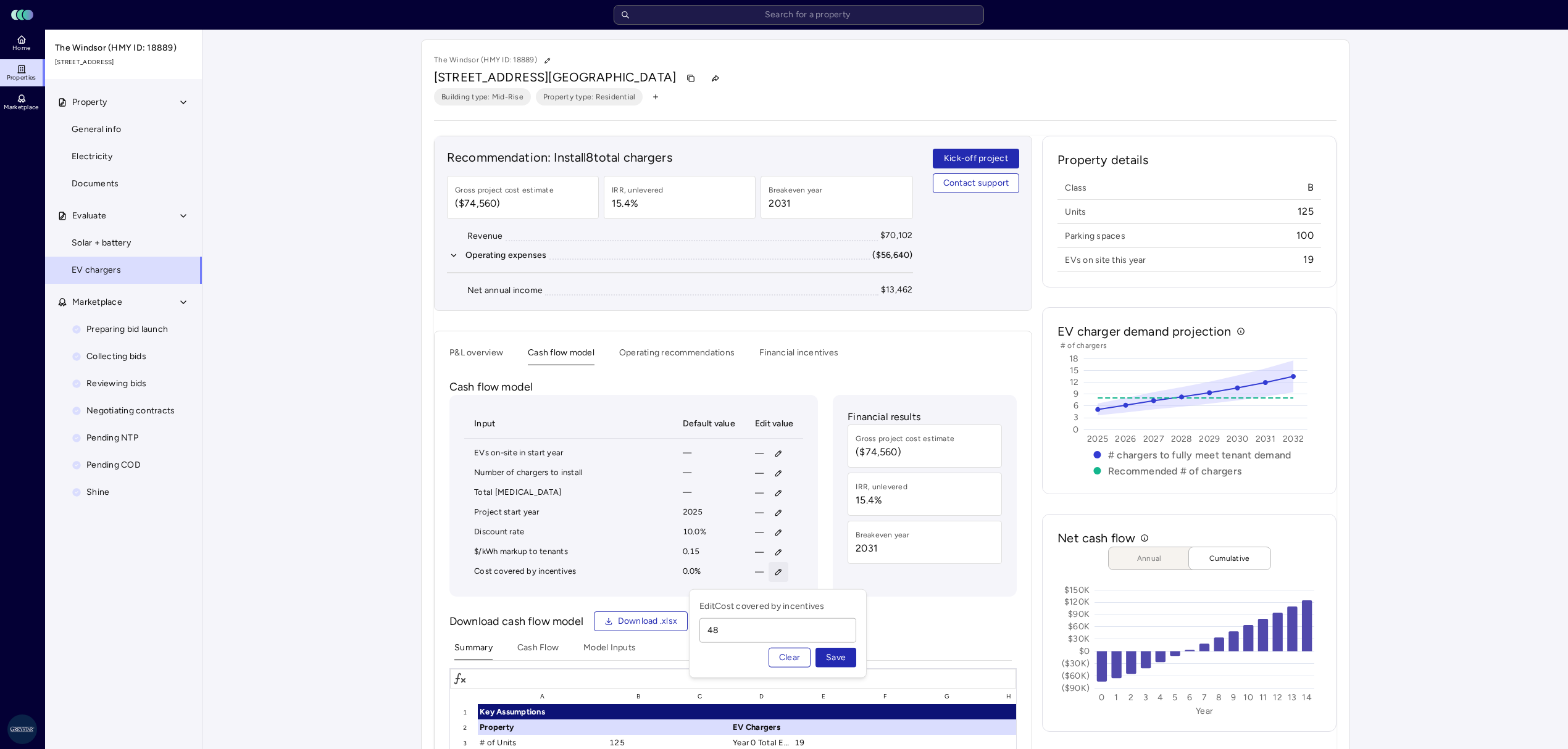
click at [815, 648] on button "Save" at bounding box center [836, 657] width 40 height 19
